Goal: Book appointment/travel/reservation

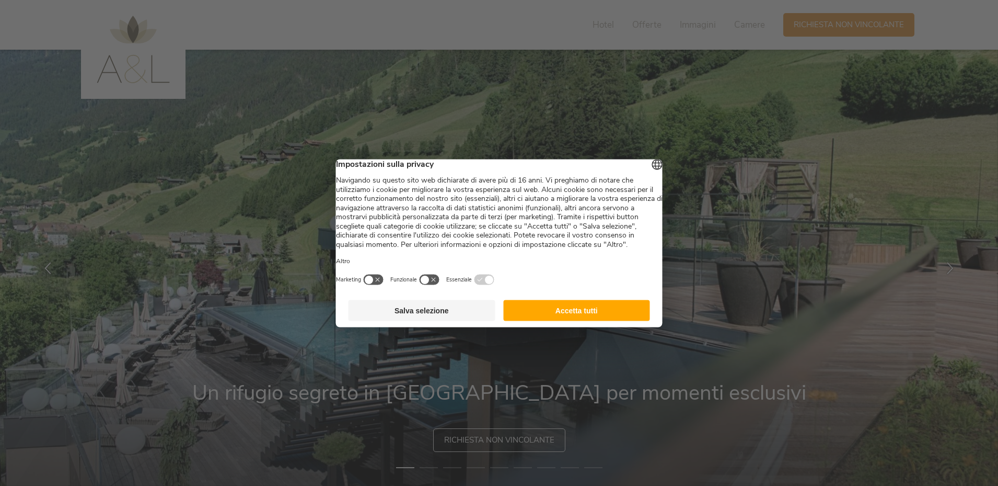
click at [609, 320] on button "Accetta tutti" at bounding box center [576, 309] width 147 height 21
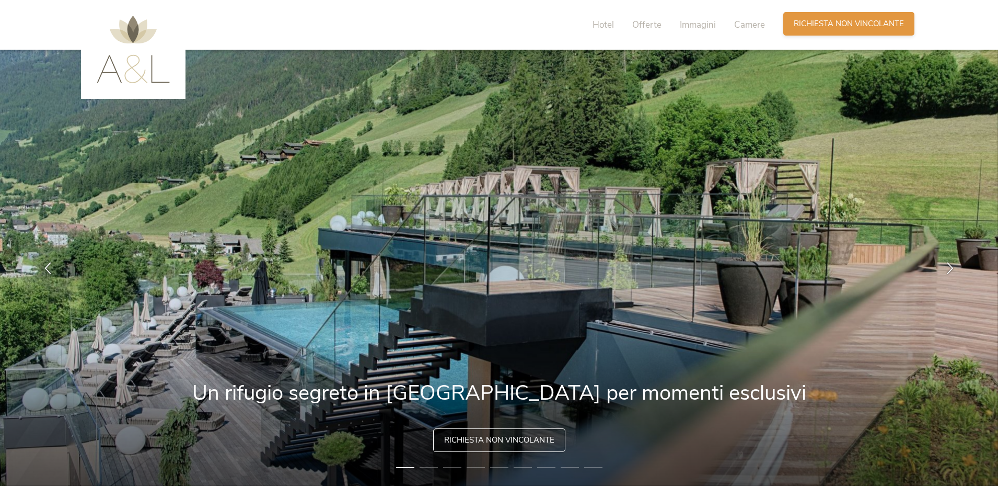
click at [812, 21] on span "Richiesta non vincolante" at bounding box center [849, 23] width 110 height 11
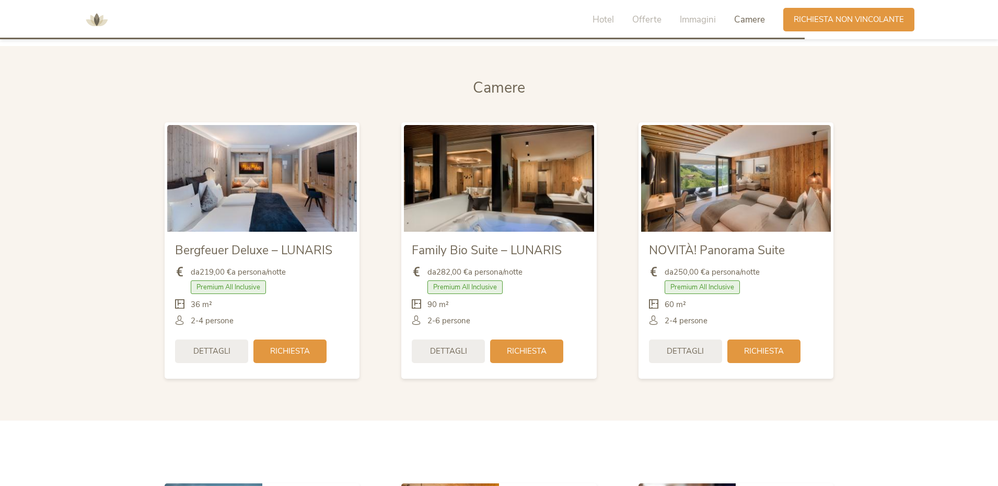
scroll to position [2539, 0]
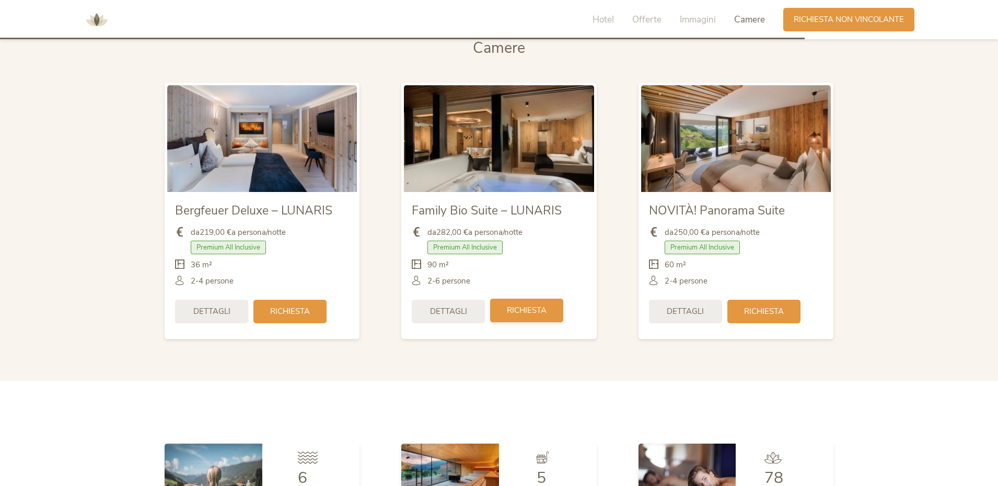
click at [516, 314] on span "Richiesta" at bounding box center [527, 310] width 40 height 11
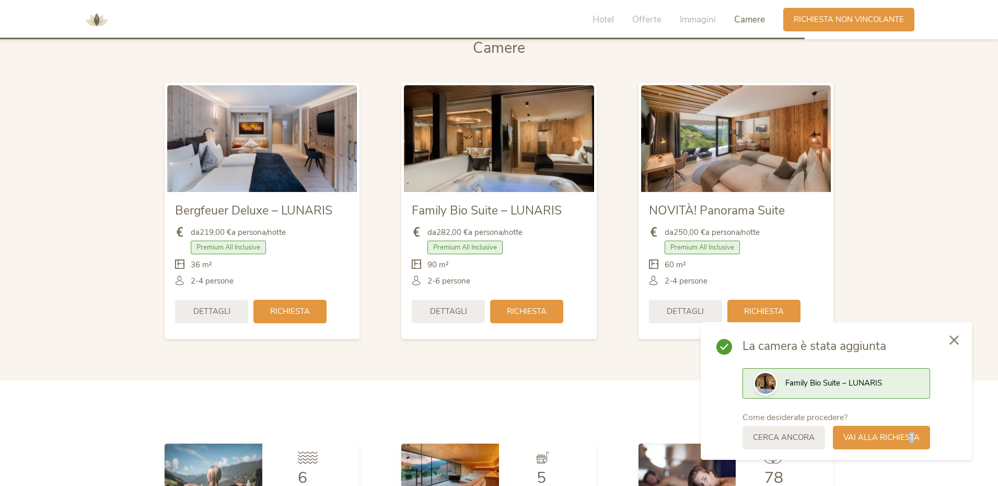
click at [913, 440] on span "Vai alla richiesta" at bounding box center [882, 437] width 76 height 11
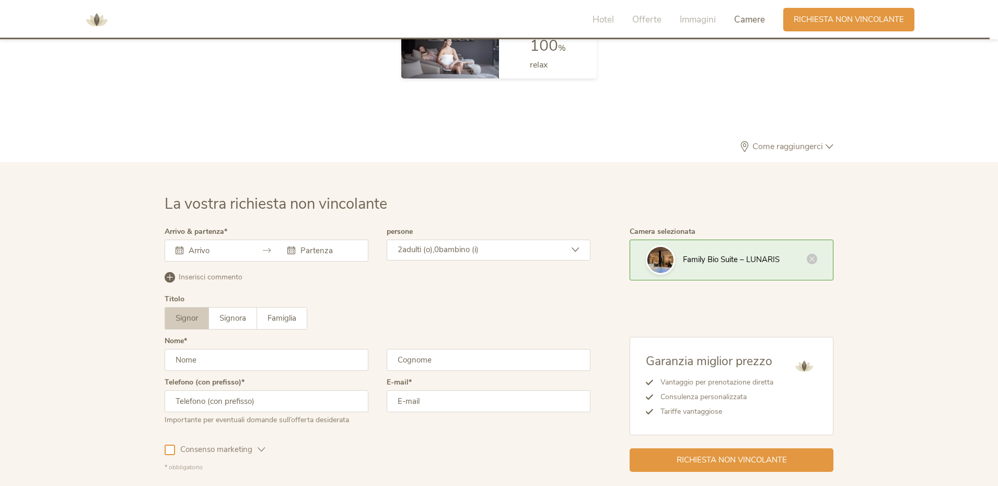
scroll to position [3149, 0]
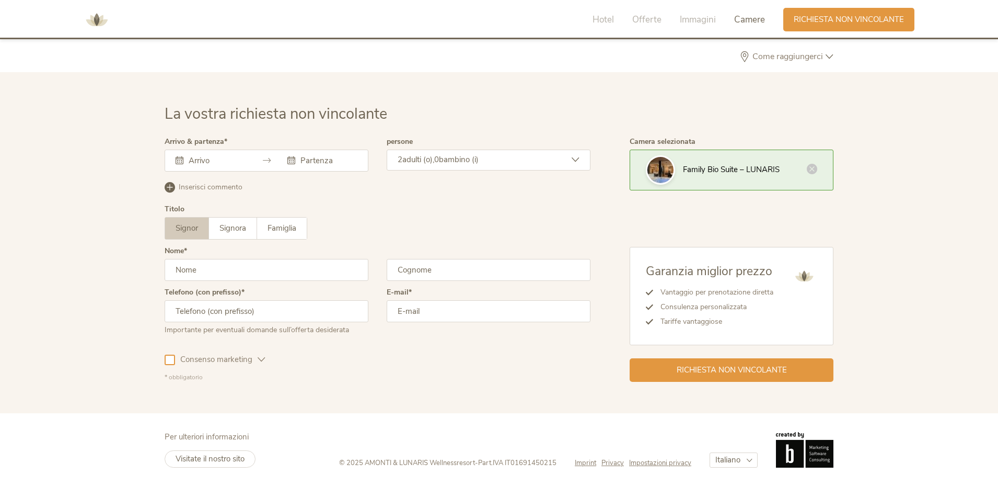
click at [221, 159] on input "text" at bounding box center [216, 160] width 60 height 10
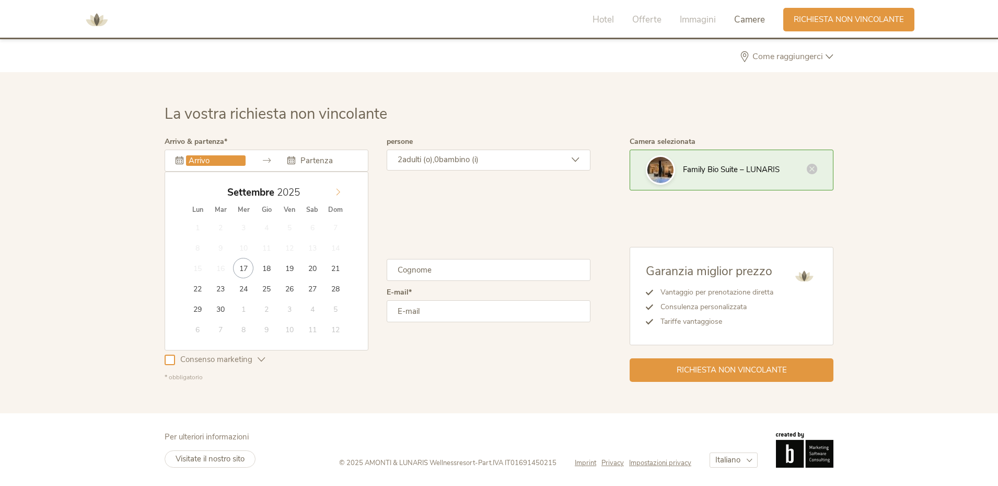
click at [337, 189] on icon at bounding box center [339, 192] width 4 height 7
type input "17.10.2025"
type input "19.10.2025"
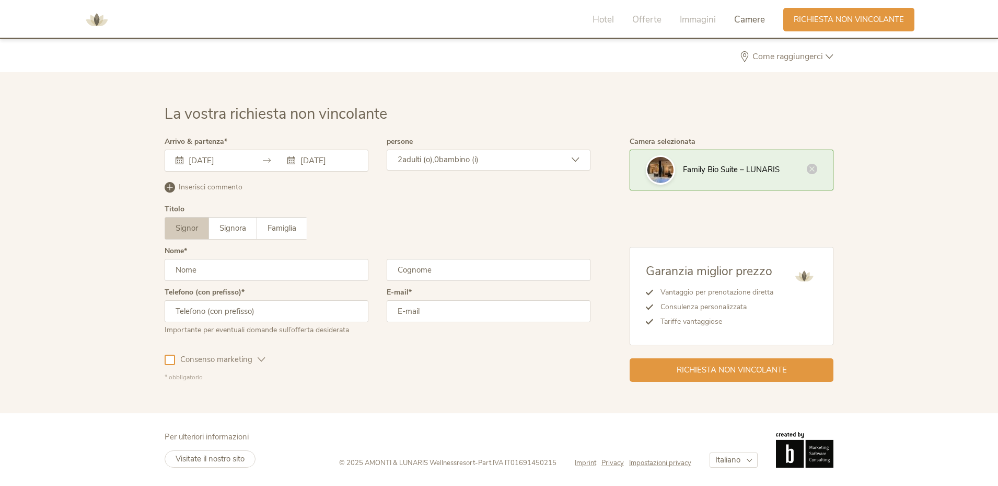
click at [209, 273] on input "text" at bounding box center [267, 270] width 204 height 22
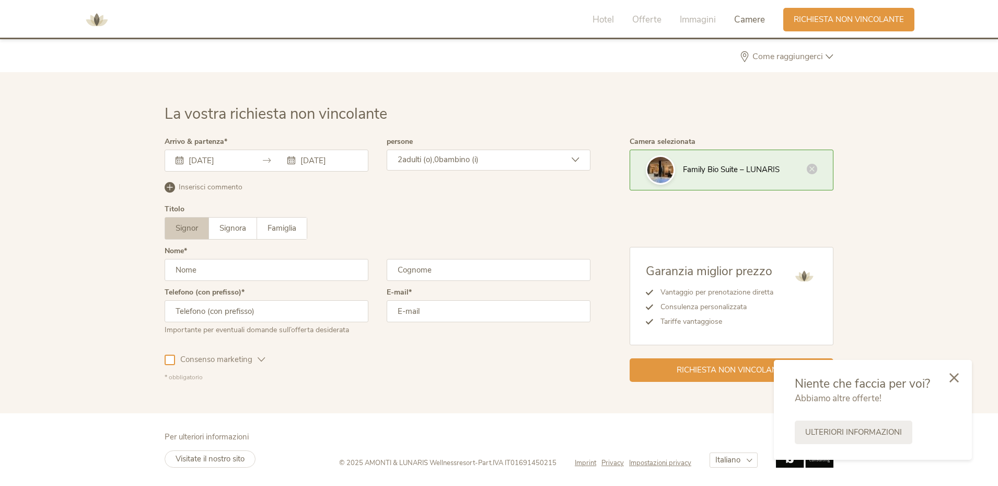
type input "Cristiano"
type input "Repetti"
type input "3357570445"
type input "cristiano.repetti@gmail.com"
drag, startPoint x: 233, startPoint y: 311, endPoint x: 204, endPoint y: 314, distance: 29.4
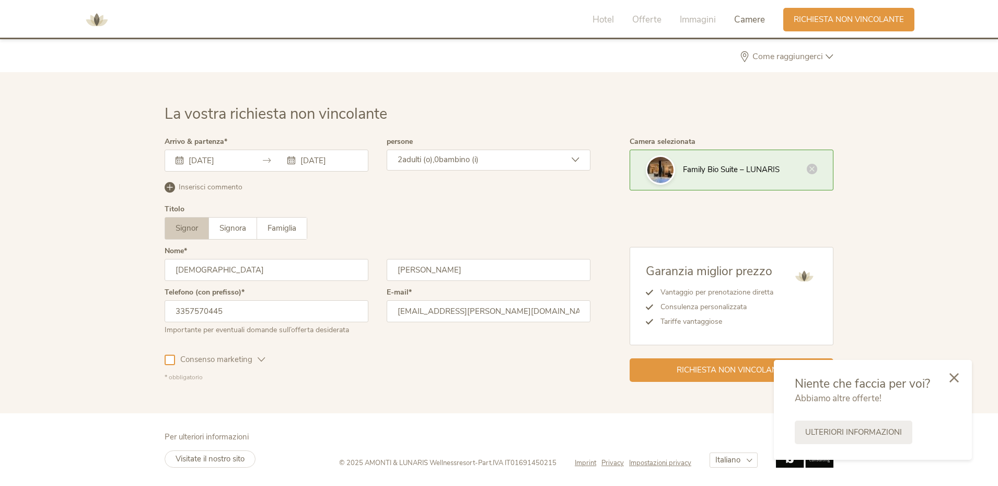
click at [204, 314] on input "3357570445" at bounding box center [267, 311] width 204 height 22
click at [233, 309] on input "3357570445" at bounding box center [267, 311] width 204 height 22
click at [170, 361] on div at bounding box center [170, 359] width 10 height 10
click at [172, 362] on icon at bounding box center [170, 359] width 7 height 7
click at [263, 362] on icon at bounding box center [262, 359] width 8 height 8
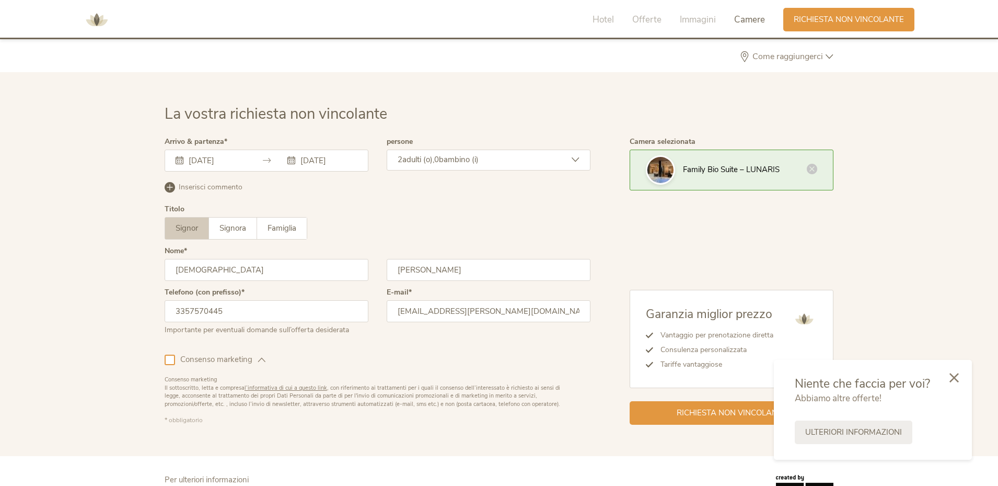
click at [263, 362] on icon at bounding box center [262, 359] width 8 height 8
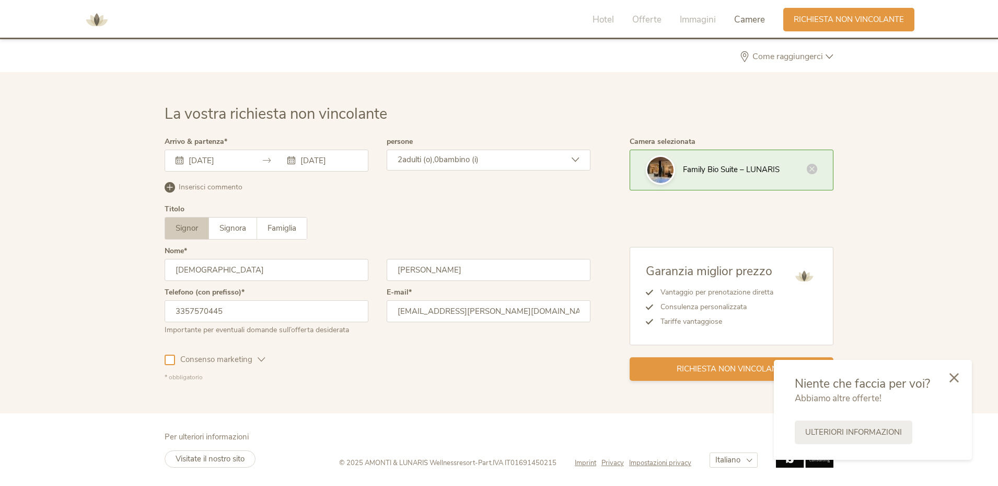
click at [683, 365] on span "Richiesta non vincolante" at bounding box center [732, 368] width 110 height 11
